Goal: Transaction & Acquisition: Purchase product/service

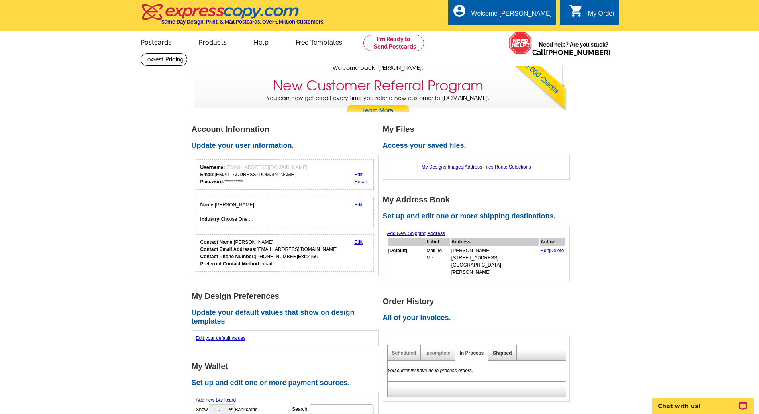
click at [502, 350] on link "Shipped" at bounding box center [502, 353] width 19 height 6
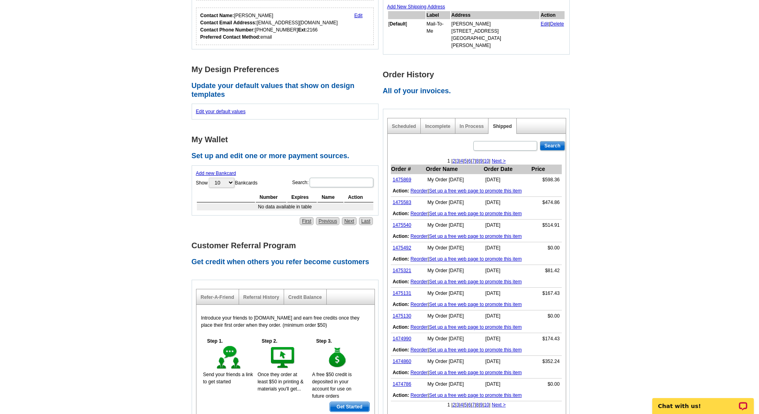
scroll to position [228, 0]
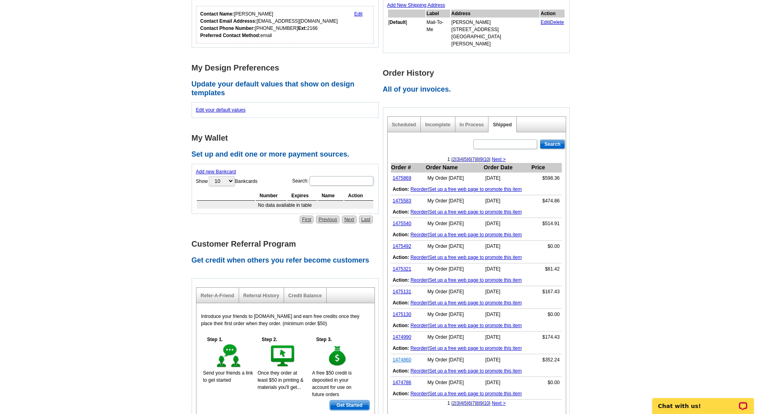
click at [398, 357] on link "1474860" at bounding box center [402, 360] width 19 height 6
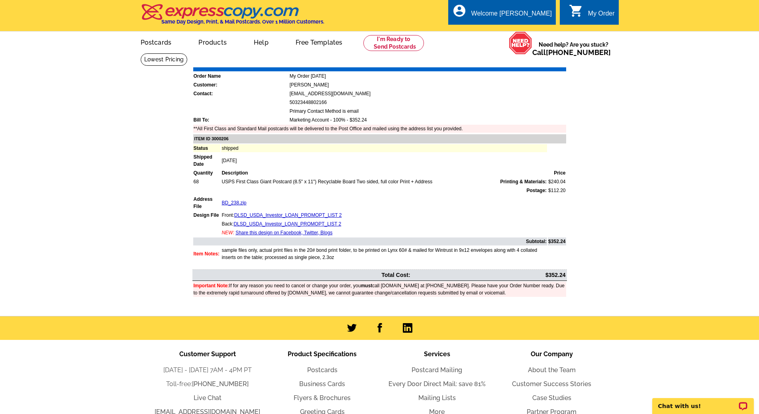
drag, startPoint x: 335, startPoint y: 259, endPoint x: 222, endPoint y: 252, distance: 113.3
click at [222, 252] on td "sample files only, actual print files in the 20# bond print folder, to be print…" at bounding box center [384, 253] width 326 height 15
copy td "sample files only, actual print files in the 20# bond print folder, to be print…"
click at [386, 30] on div "local_phone Same Day Design, Print, & Mail Postcards. Over 1 Million Customers.…" at bounding box center [380, 16] width 478 height 30
click at [390, 44] on link at bounding box center [393, 43] width 61 height 16
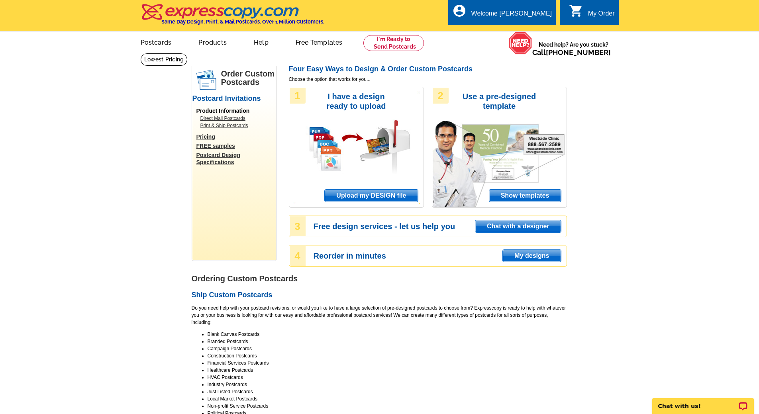
click at [543, 259] on span "My designs" at bounding box center [532, 256] width 58 height 12
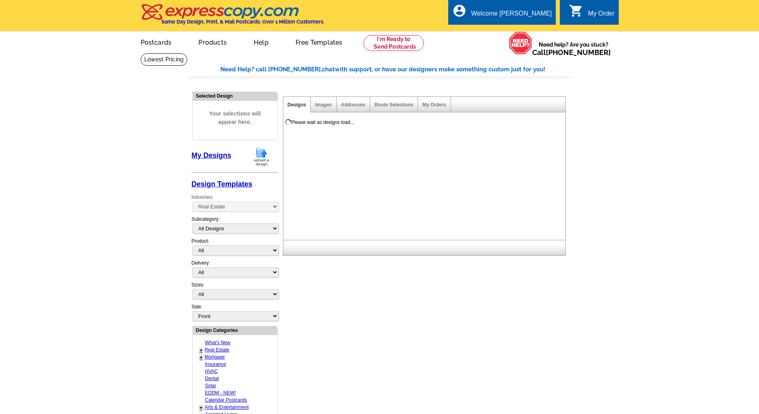
select select "785"
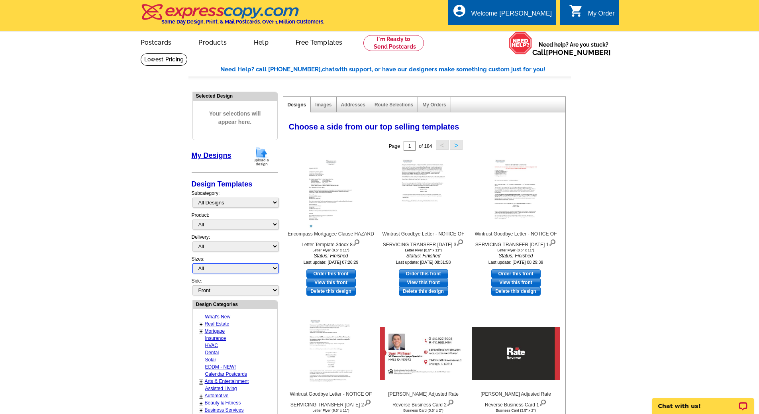
click at [217, 266] on select "All Jumbo Postcard (5.5" x 8.5") Regular Postcard (4.25" x 5.6") Panoramic Post…" at bounding box center [235, 268] width 86 height 10
select select "9"
click at [192, 264] on select "All Jumbo Postcard (5.5" x 8.5") Regular Postcard (4.25" x 5.6") Panoramic Post…" at bounding box center [235, 268] width 86 height 10
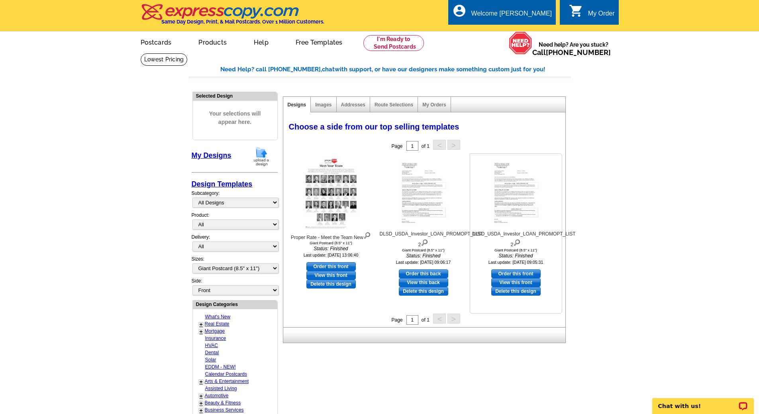
click at [528, 273] on link "Order this front" at bounding box center [515, 273] width 49 height 9
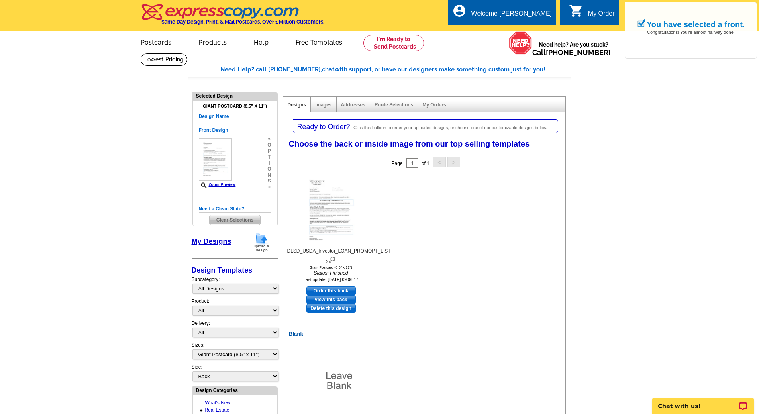
click at [317, 290] on link "Order this back" at bounding box center [330, 290] width 49 height 9
select select "front"
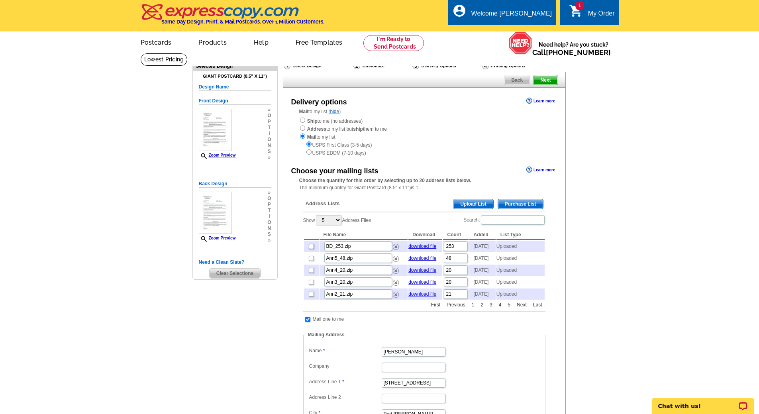
click at [309, 249] on input "checkbox" at bounding box center [311, 246] width 5 height 5
checkbox input "true"
click at [426, 247] on tr "BD_253.zip download file 253 2025-10-03 Uploaded" at bounding box center [424, 246] width 241 height 11
type input "69"
click at [306, 322] on input "checkbox" at bounding box center [307, 319] width 5 height 5
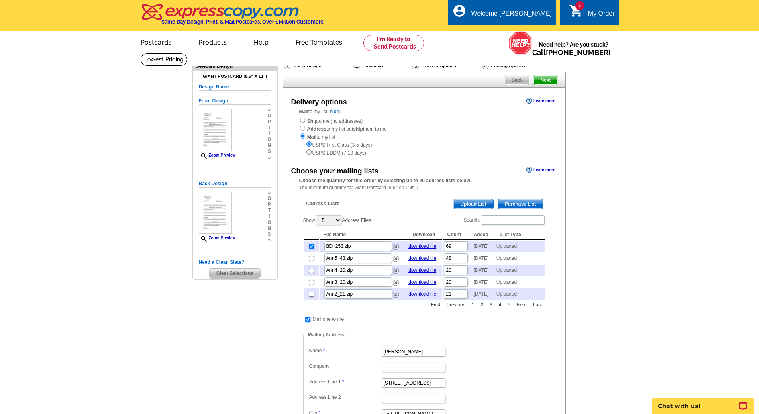
checkbox input "false"
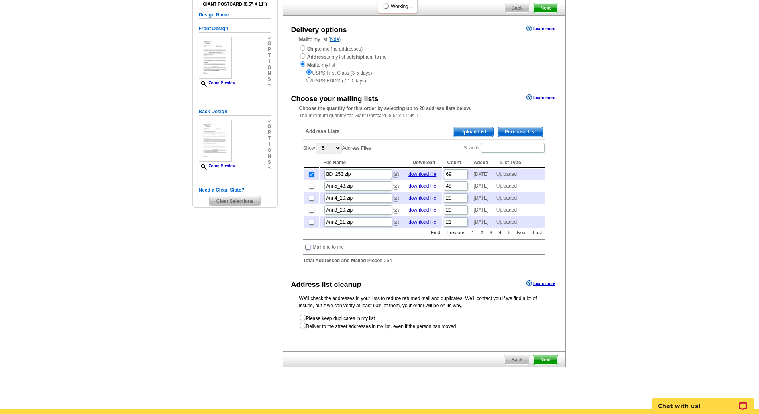
scroll to position [75, 0]
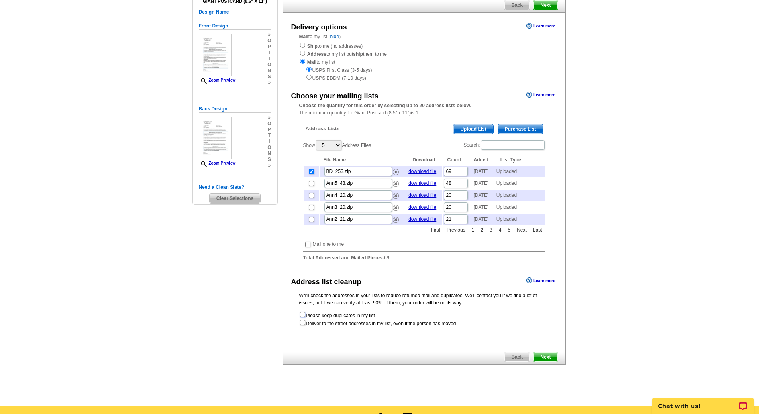
click at [301, 317] on input "checkbox" at bounding box center [302, 314] width 5 height 5
checkbox input "true"
click at [550, 362] on span "Next" at bounding box center [546, 357] width 24 height 10
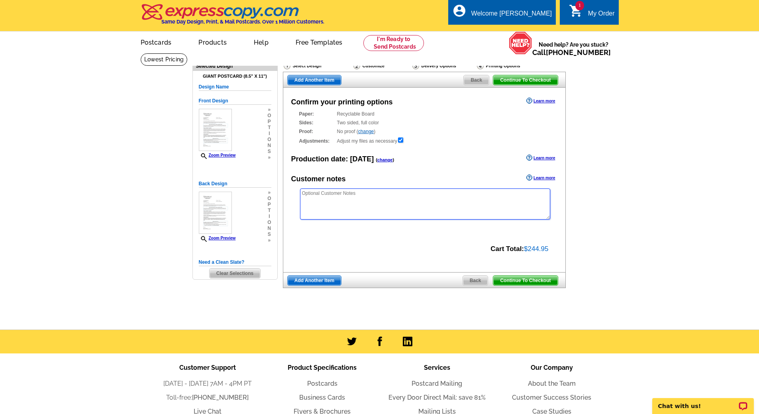
click at [331, 208] on textarea at bounding box center [425, 203] width 250 height 31
paste textarea "sample files only, actual print files in the 20# bond print folder, to be print…"
type textarea "sample files only, actual print files in the 20# bond print folder, to be print…"
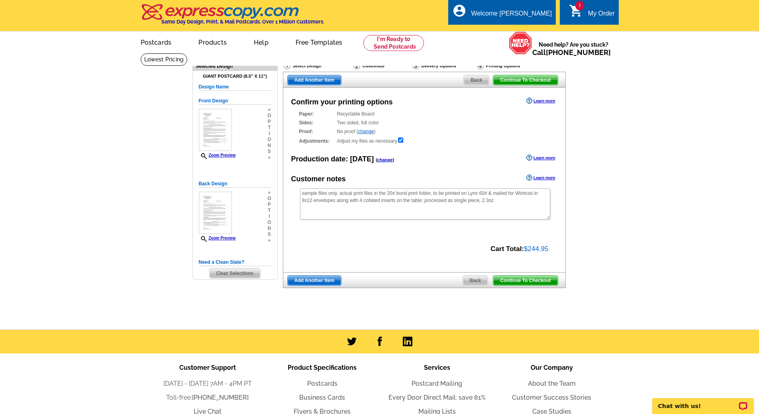
click at [532, 283] on span "Continue To Checkout" at bounding box center [525, 281] width 64 height 10
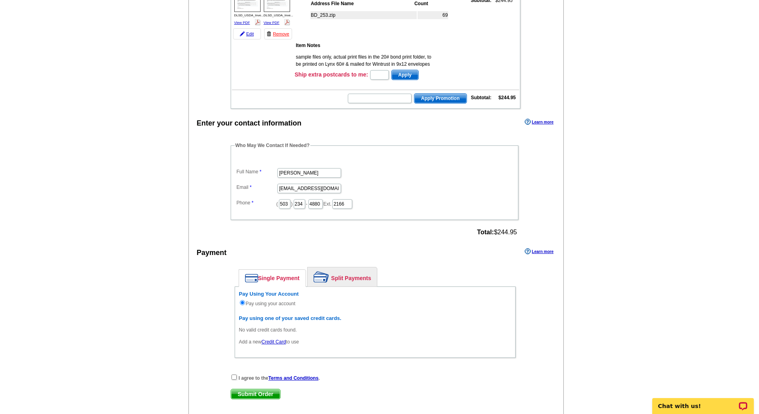
scroll to position [184, 0]
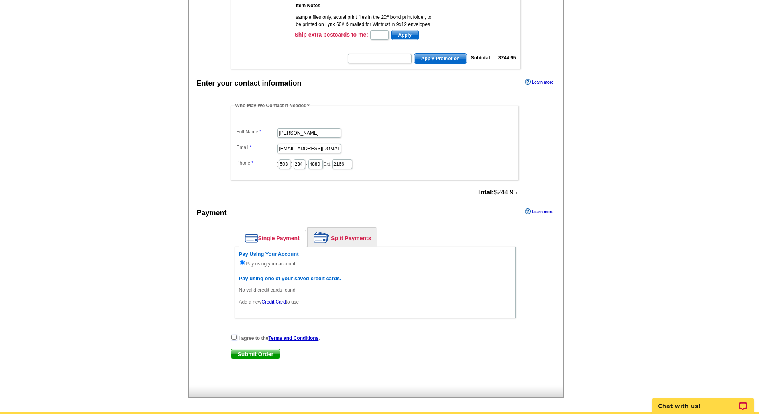
click at [233, 337] on input "checkbox" at bounding box center [233, 337] width 5 height 5
checkbox input "true"
click at [253, 355] on span "Submit Order" at bounding box center [255, 354] width 49 height 10
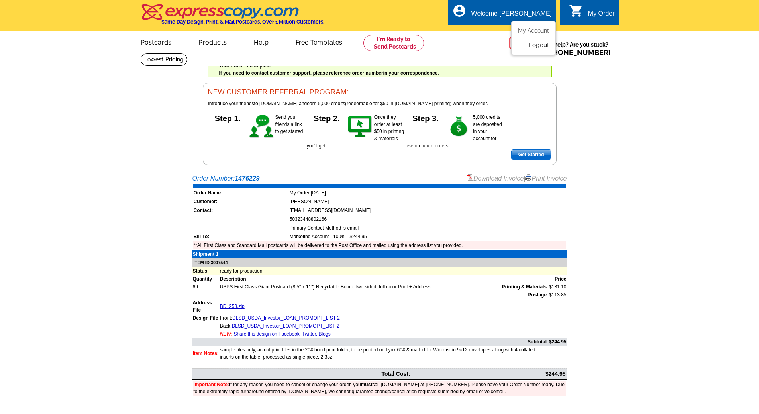
click at [541, 45] on link "Logout" at bounding box center [539, 44] width 20 height 7
